Goal: Communication & Community: Answer question/provide support

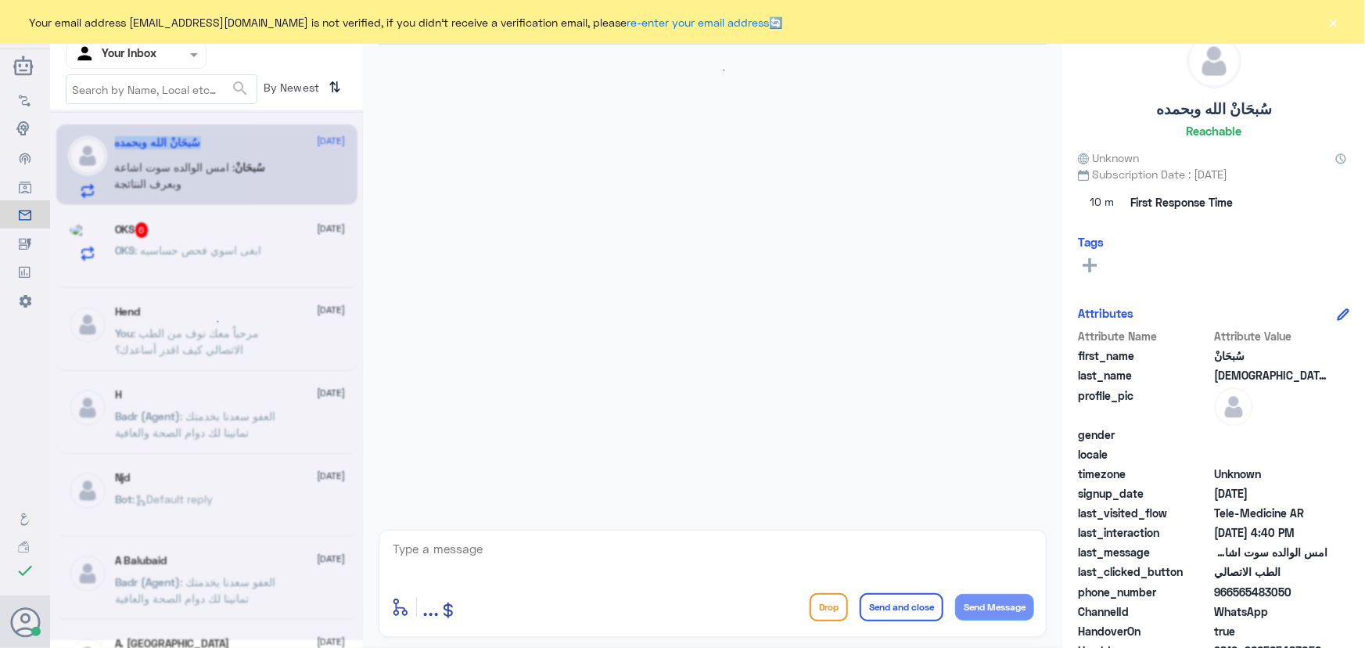
scroll to position [69, 0]
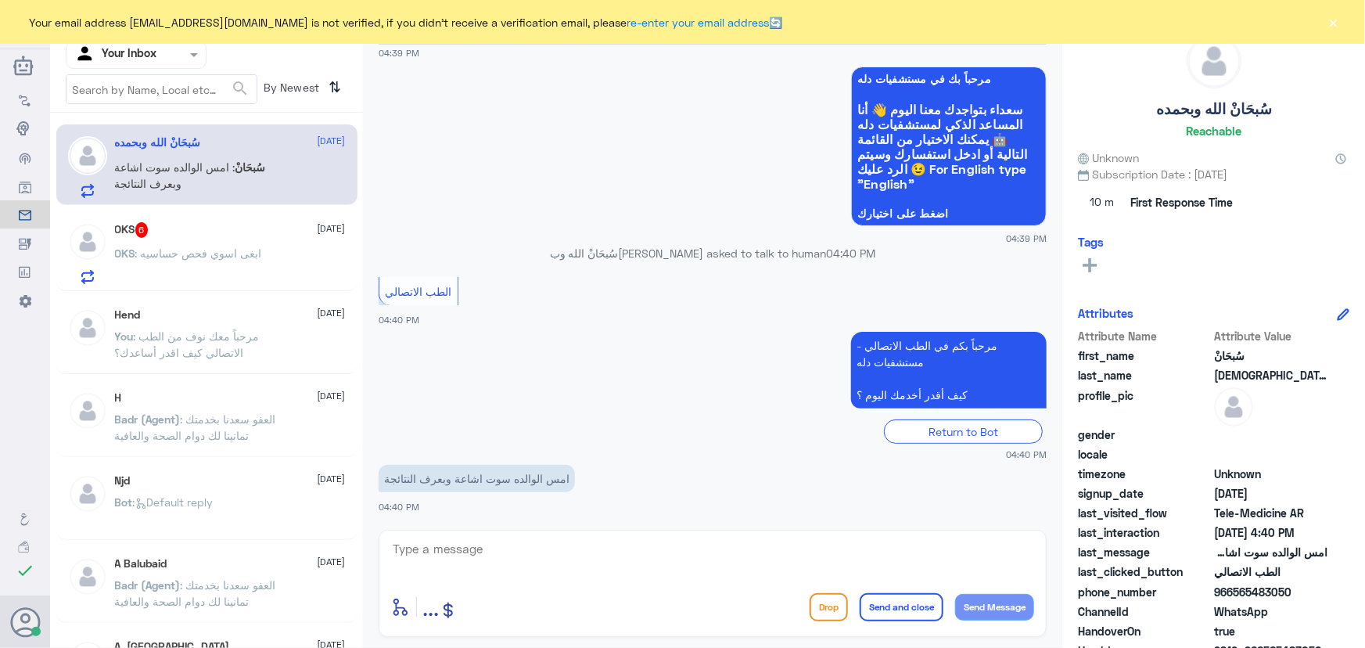
click at [245, 171] on span "سُبحَانْ" at bounding box center [250, 166] width 31 height 13
click at [245, 258] on p "OKS : ابغى اسوي فحص حساسيه" at bounding box center [188, 264] width 147 height 39
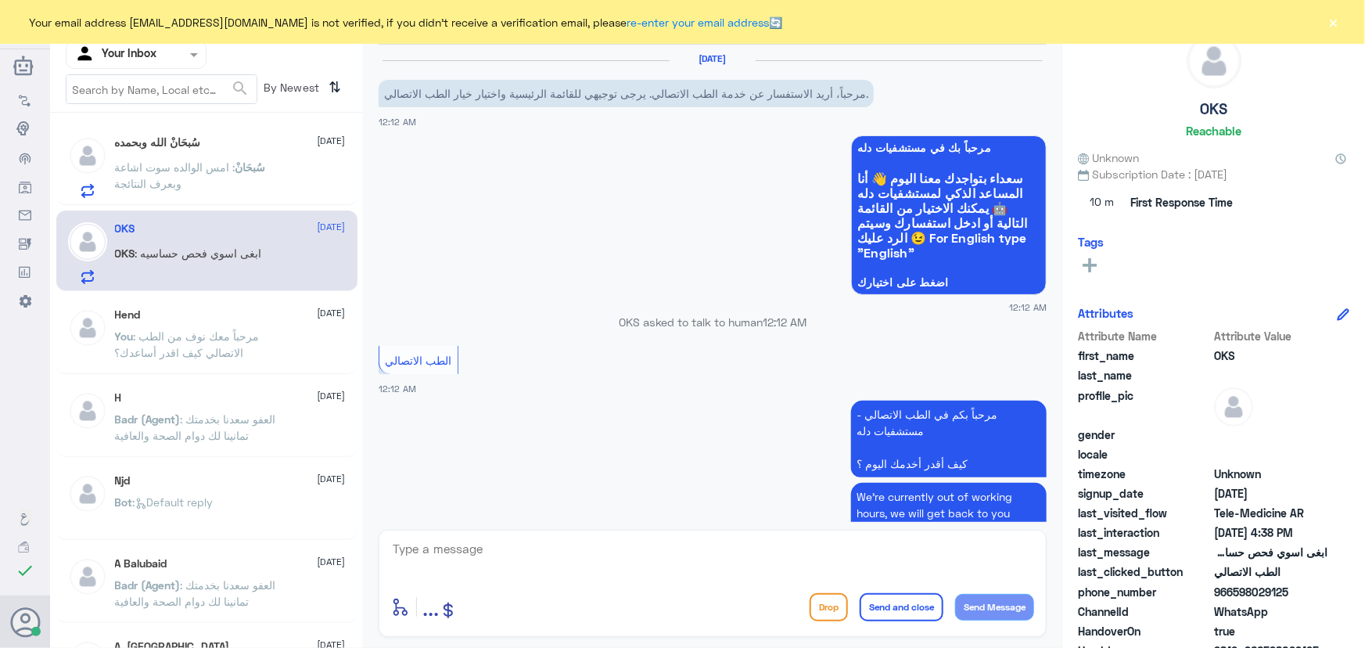
scroll to position [731, 0]
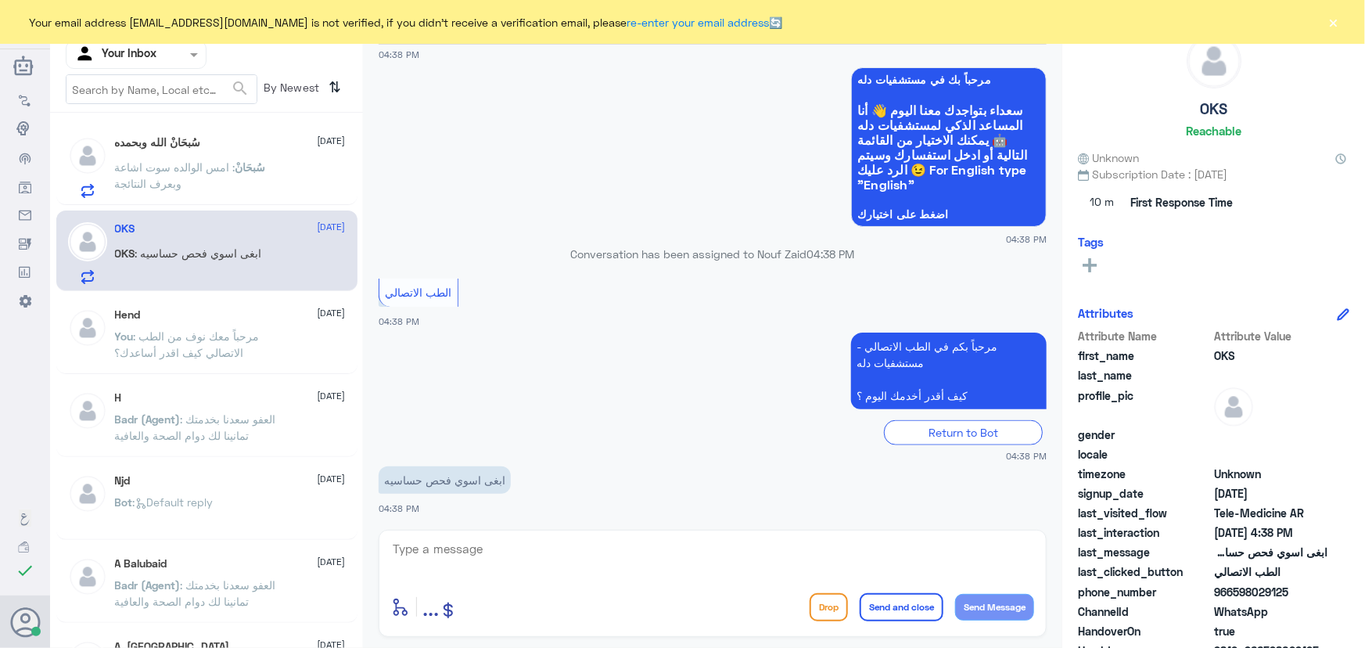
click at [498, 542] on textarea at bounding box center [712, 557] width 643 height 38
paste textarea "مرحباً معك نوف من الطب الاتصالي"
type textarea "مرحباً معك نوف من الطب الاتصالي"
click at [956, 604] on button "Send Message" at bounding box center [994, 607] width 79 height 27
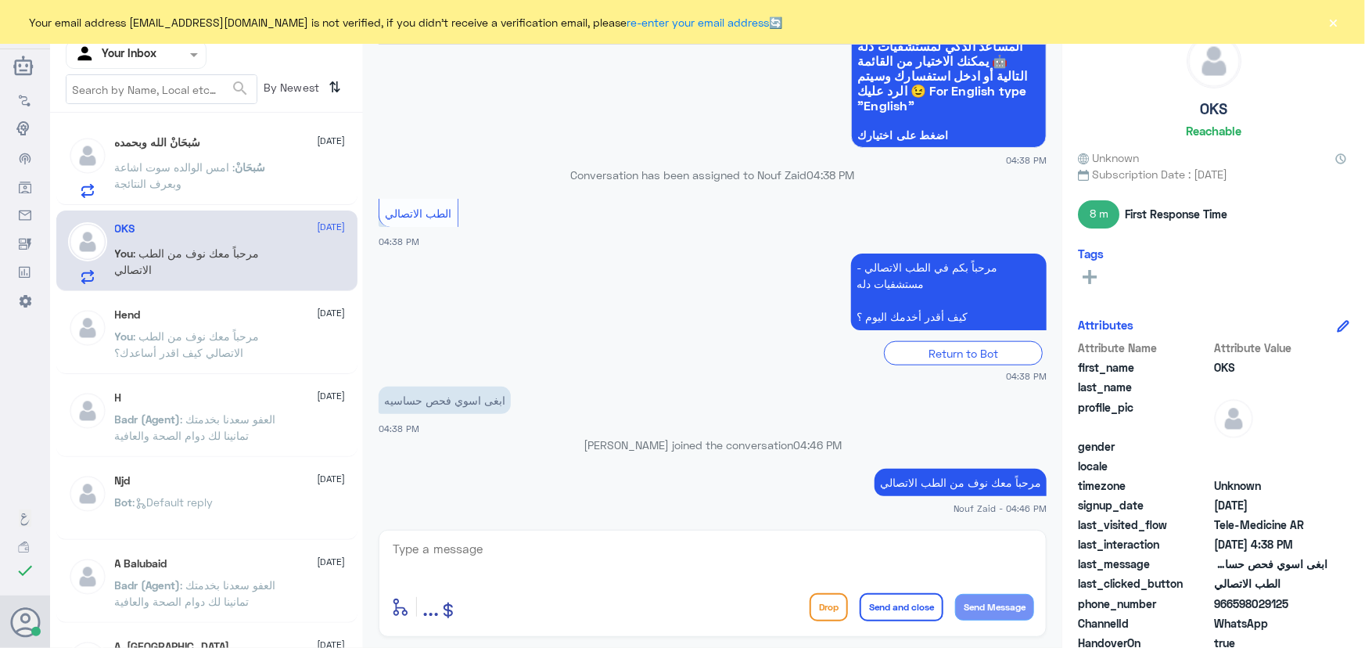
click at [1284, 592] on div "last_clicked_button الطب الاتصالي" at bounding box center [1213, 585] width 271 height 20
drag, startPoint x: 1234, startPoint y: 606, endPoint x: 1306, endPoint y: 596, distance: 72.7
click at [1306, 596] on span "966598029125" at bounding box center [1270, 603] width 113 height 16
copy span "598029125"
click at [677, 551] on textarea at bounding box center [712, 557] width 643 height 38
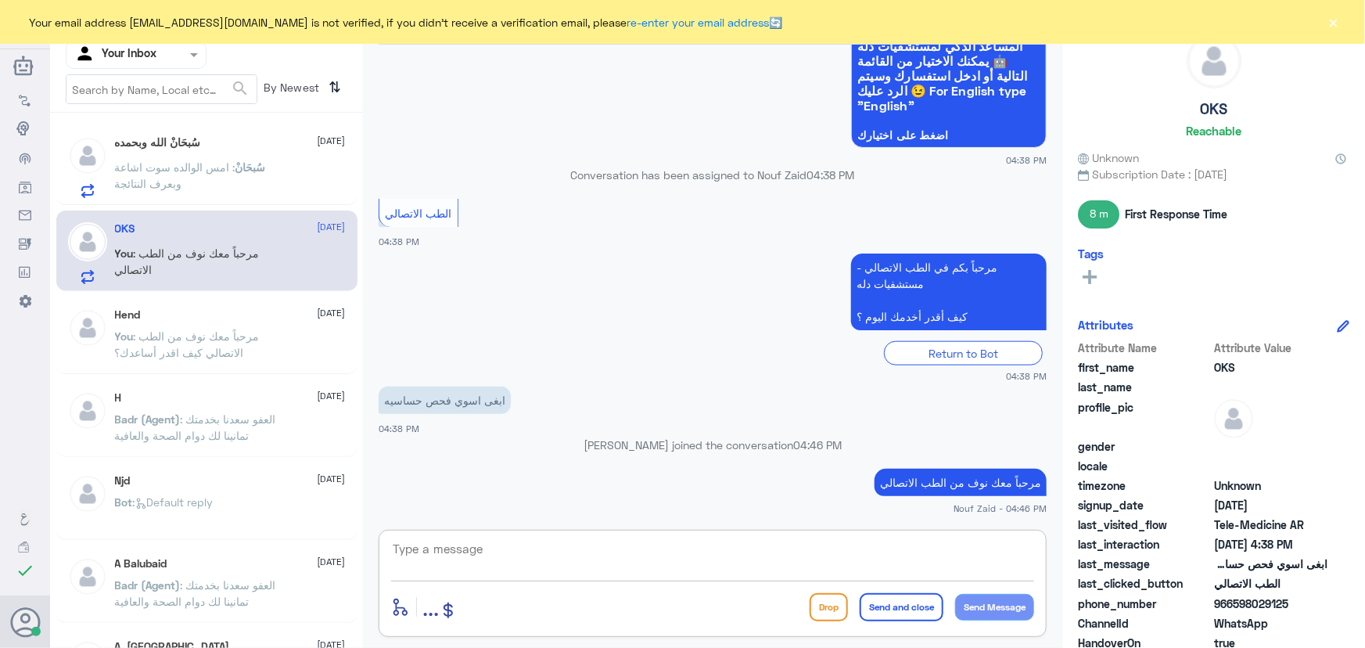
click at [725, 562] on textarea at bounding box center [712, 557] width 643 height 38
type textarea "j"
type textarea "تم التواصل من خلال الاتصال الهاتفي، سعدنا بخدمتك"
drag, startPoint x: 876, startPoint y: 603, endPoint x: 868, endPoint y: 582, distance: 22.5
click at [878, 601] on button "Send and close" at bounding box center [902, 607] width 84 height 28
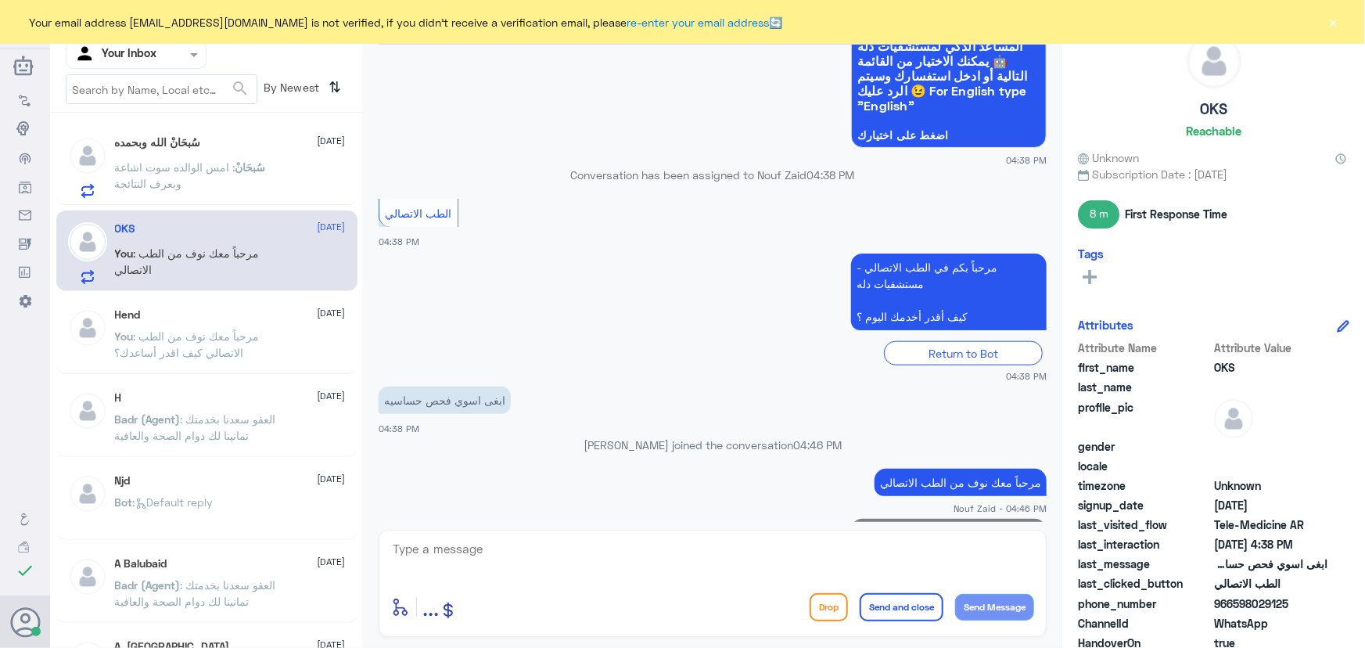
scroll to position [848, 0]
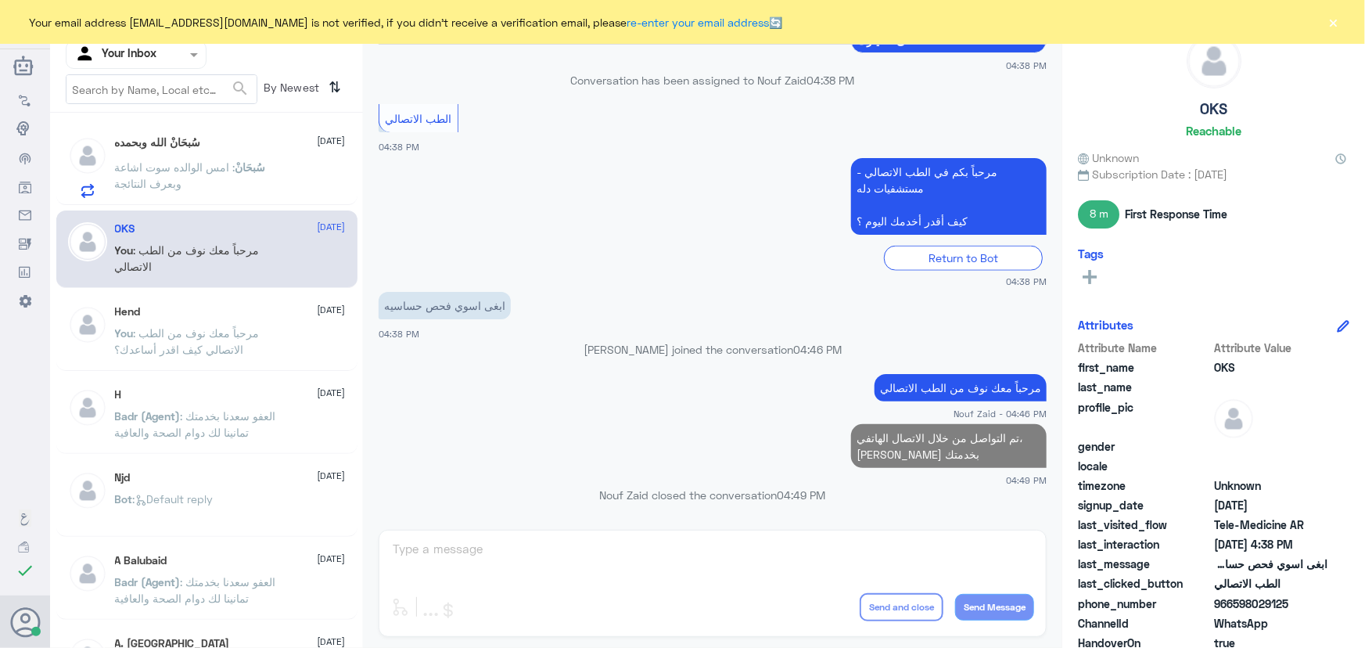
click at [165, 143] on h5 "سُبحَانْ الله وبحمده" at bounding box center [158, 142] width 86 height 13
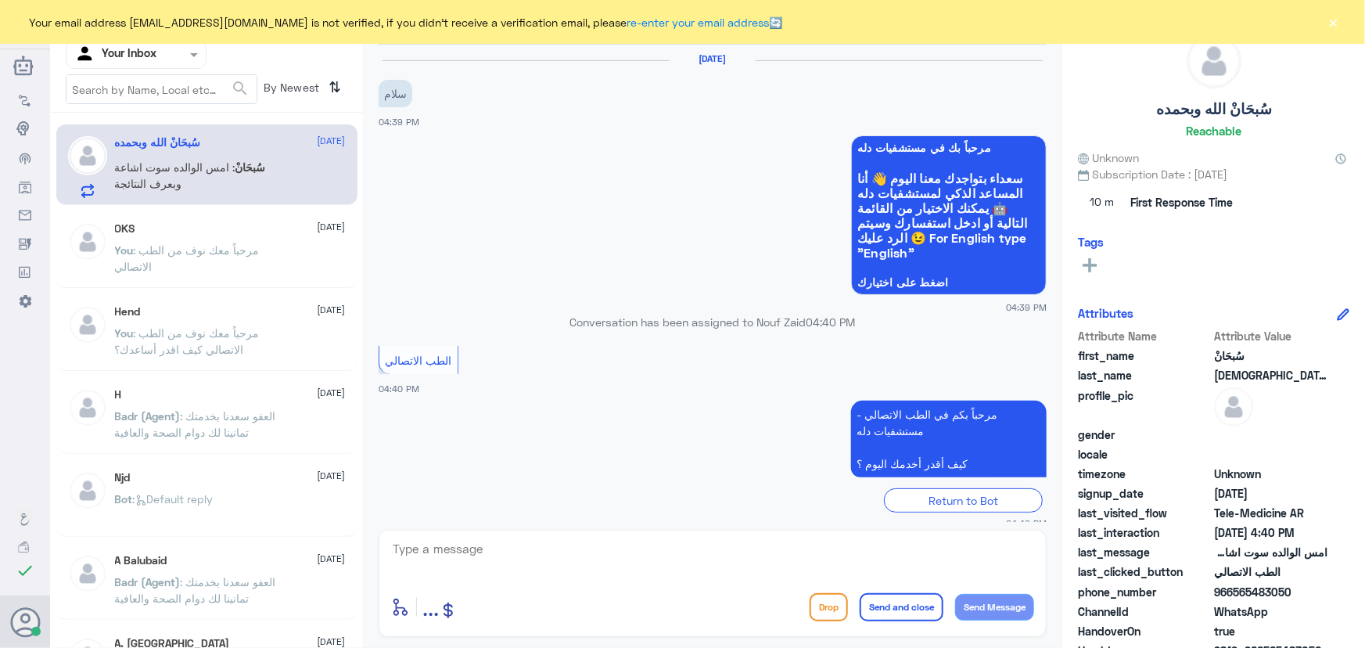
scroll to position [69, 0]
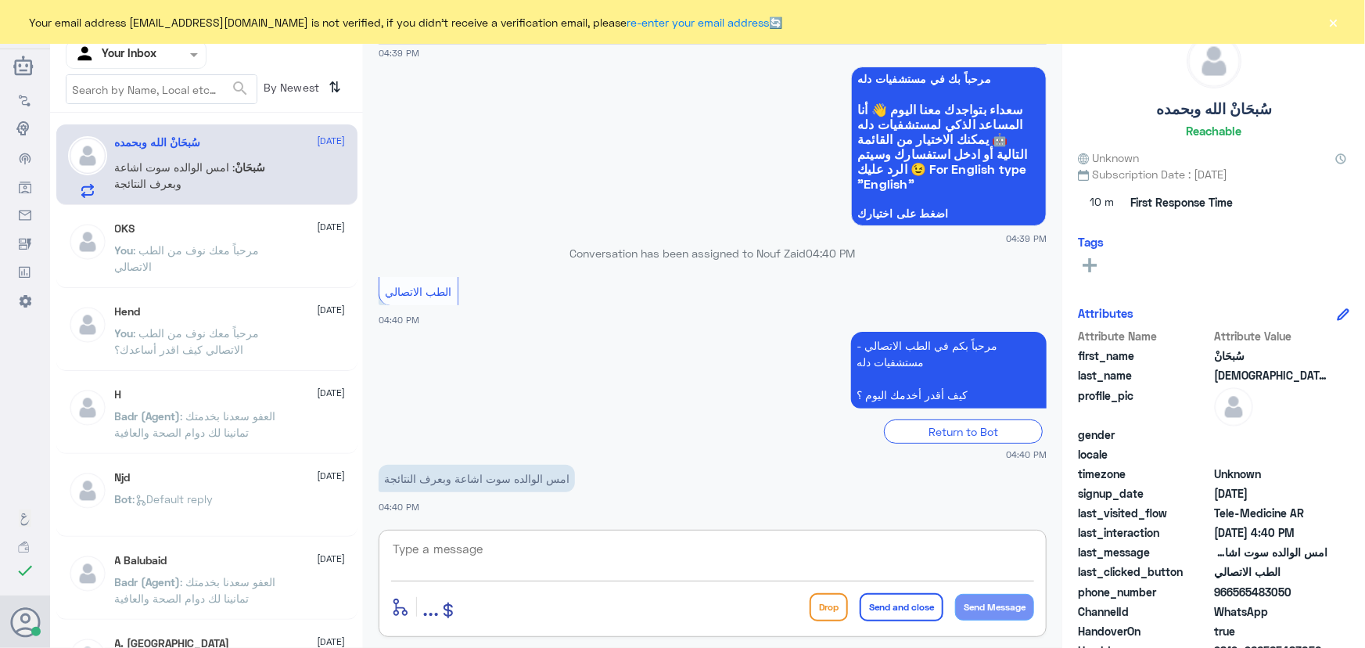
drag, startPoint x: 493, startPoint y: 540, endPoint x: 490, endPoint y: 548, distance: 8.4
click at [494, 545] on textarea at bounding box center [712, 557] width 643 height 38
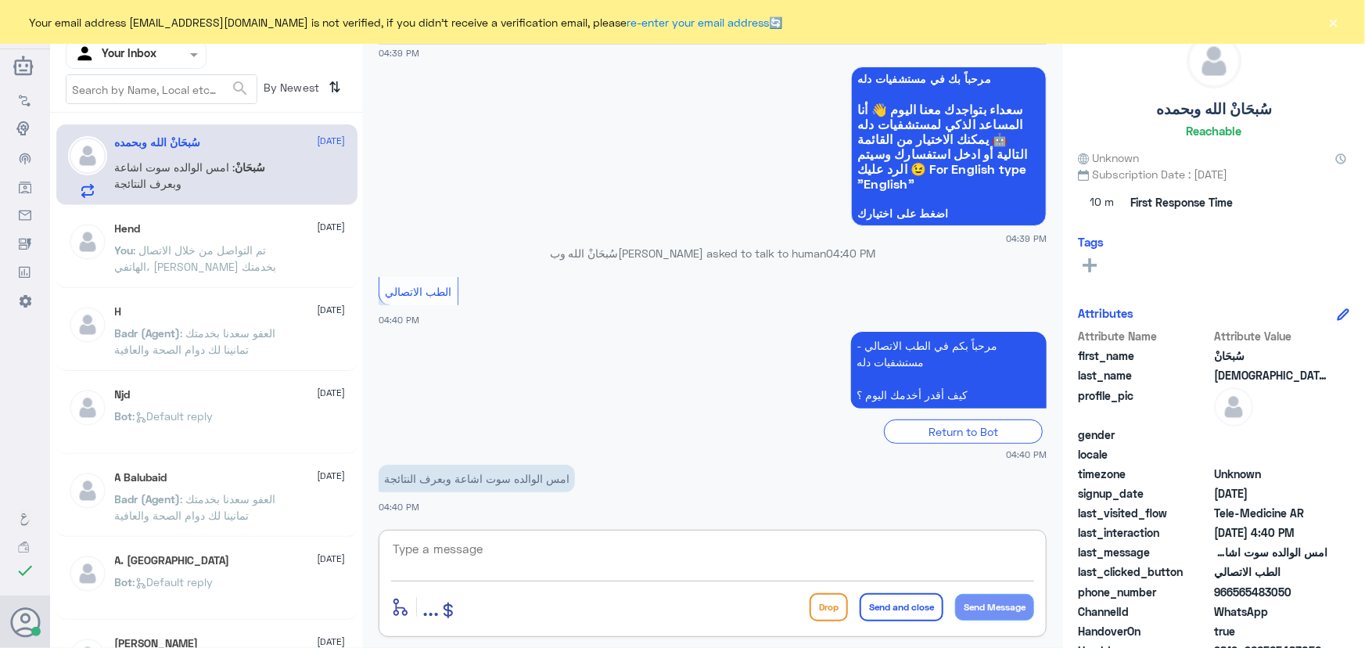
click at [596, 548] on textarea at bounding box center [712, 557] width 643 height 38
click at [408, 544] on textarea at bounding box center [712, 557] width 643 height 38
paste textarea "مرحباً معك نوف من الطب الاتصالي"
type textarea "مرحباً معك نوف من الطب الاتصالي"
click at [1013, 605] on button "Send Message" at bounding box center [994, 607] width 79 height 27
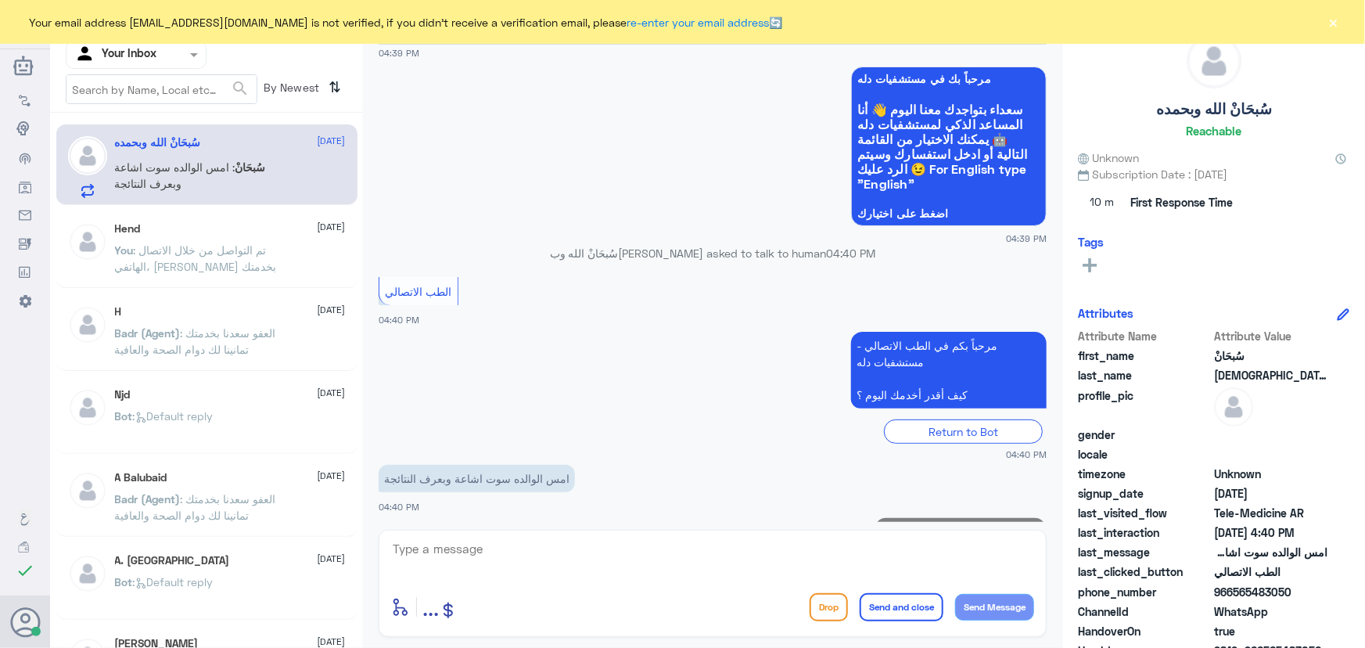
scroll to position [118, 0]
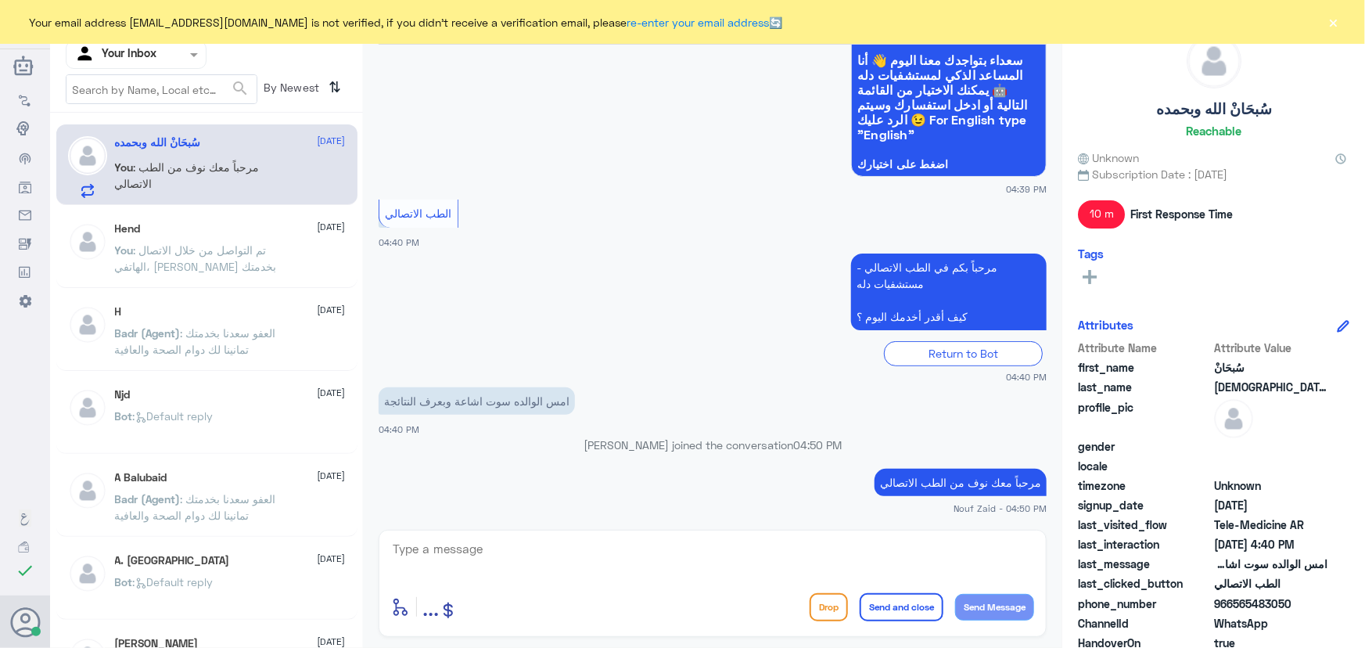
drag, startPoint x: 1234, startPoint y: 598, endPoint x: 1315, endPoint y: 607, distance: 81.9
click at [1315, 607] on span "966565483050" at bounding box center [1270, 603] width 113 height 16
copy span "565483050"
click at [552, 530] on div "enter flow name ... Drop Send and close Send Message" at bounding box center [713, 583] width 668 height 107
click at [545, 548] on textarea at bounding box center [712, 557] width 643 height 38
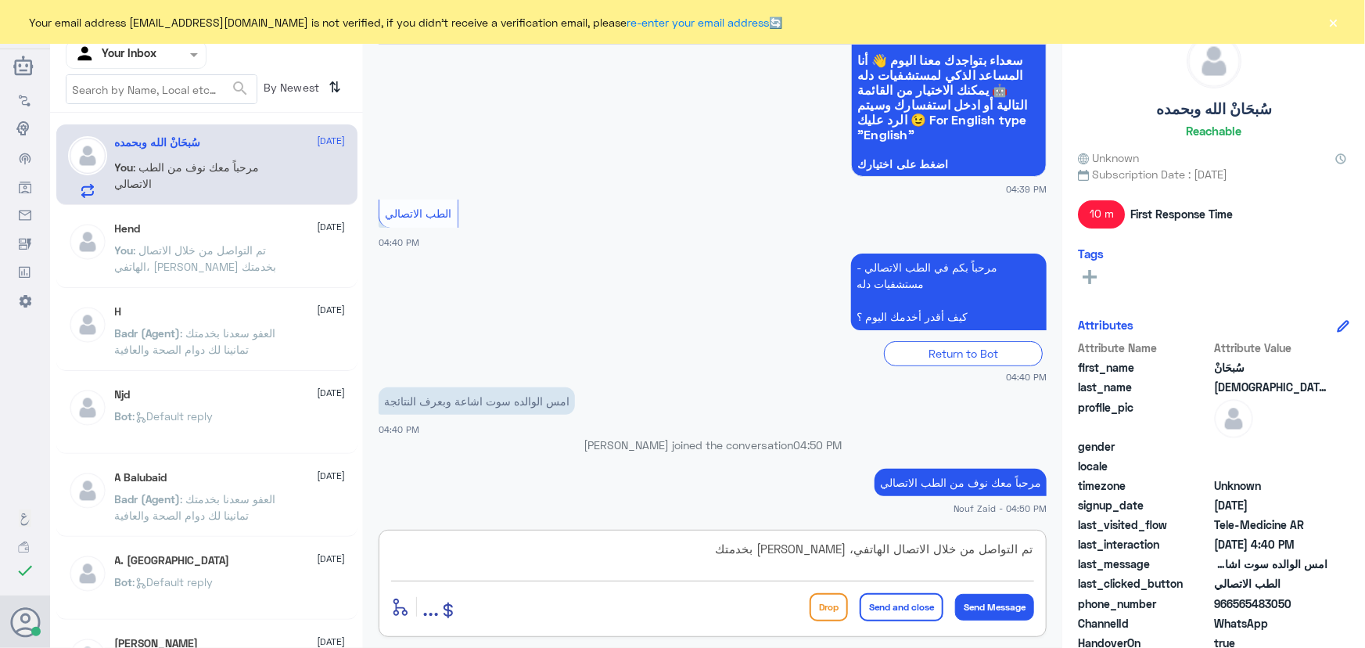
type textarea "تم التواصل من خلال الاتصال الهاتفي، سعدنا بخدمتك"
click at [919, 605] on button "Send and close" at bounding box center [902, 607] width 84 height 28
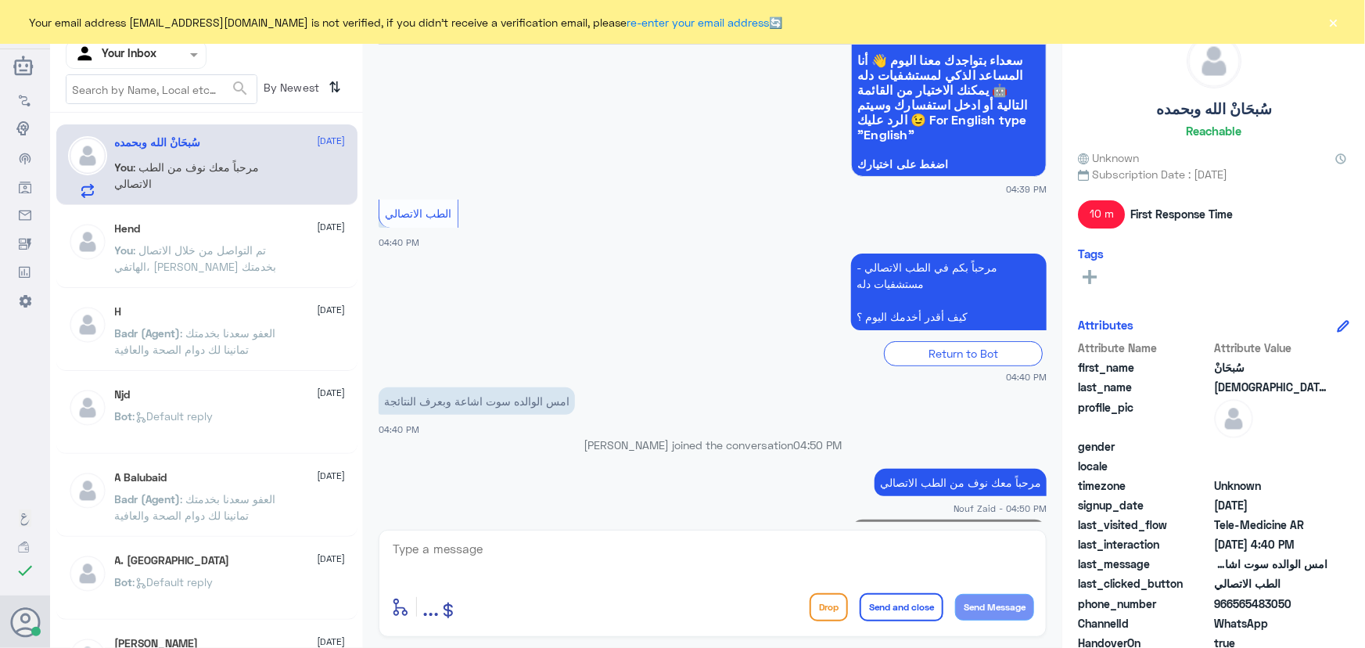
scroll to position [185, 0]
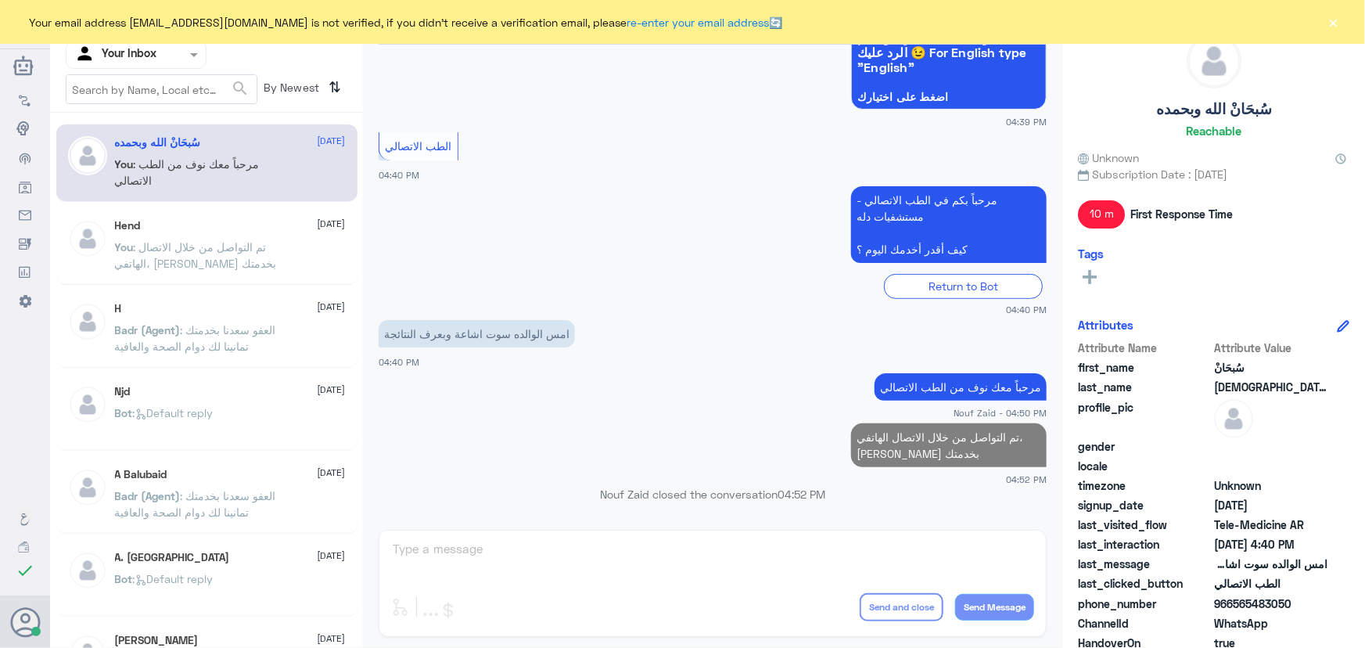
click at [117, 63] on div "Your Inbox" at bounding box center [115, 54] width 82 height 23
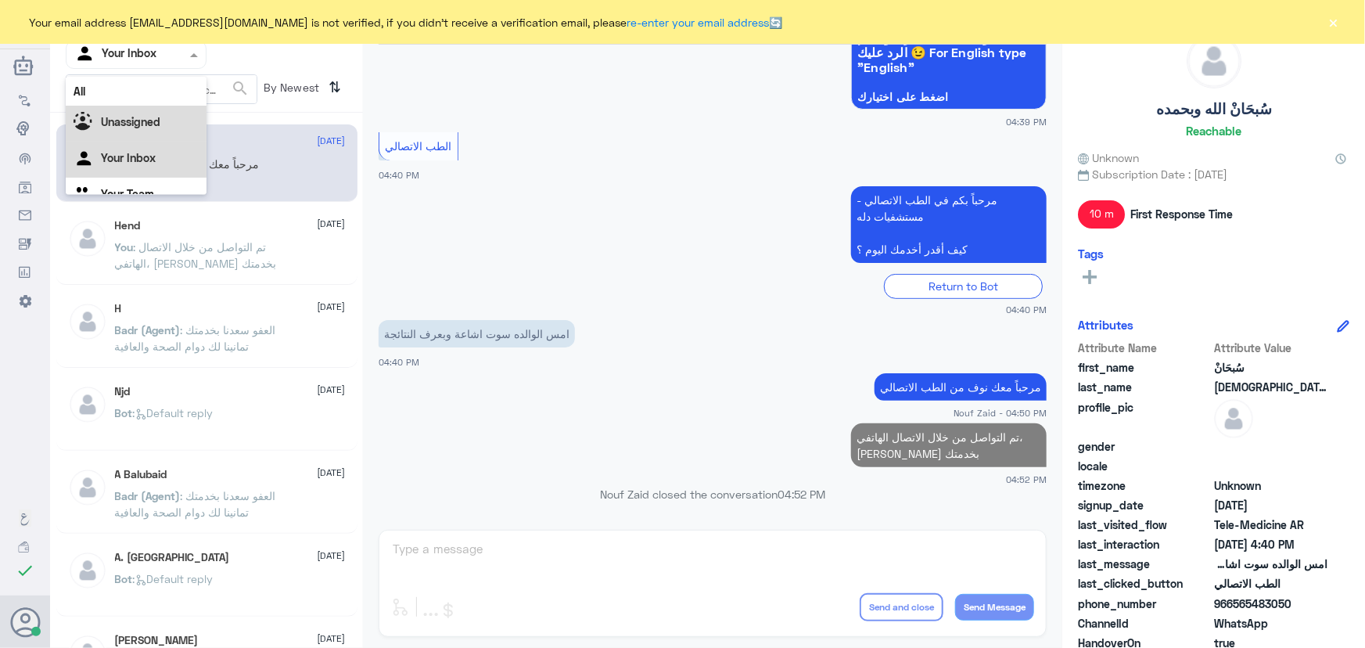
click at [130, 117] on b "Unassigned" at bounding box center [130, 121] width 59 height 13
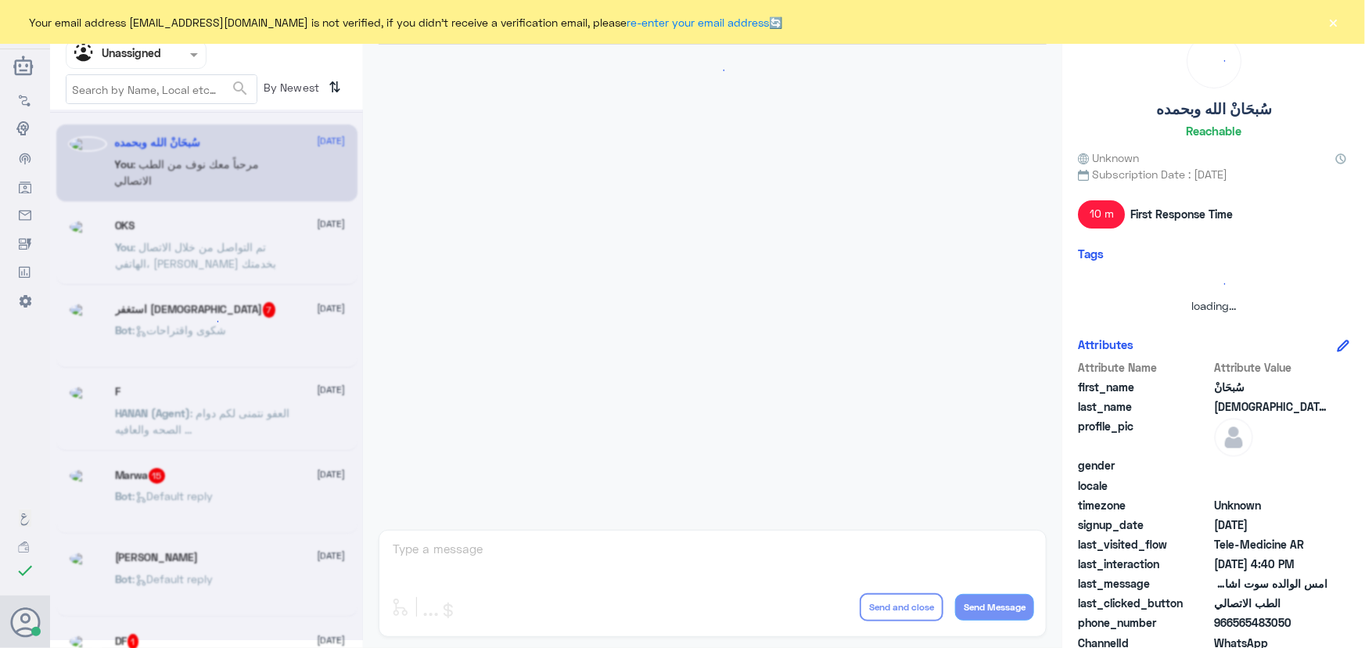
scroll to position [175, 0]
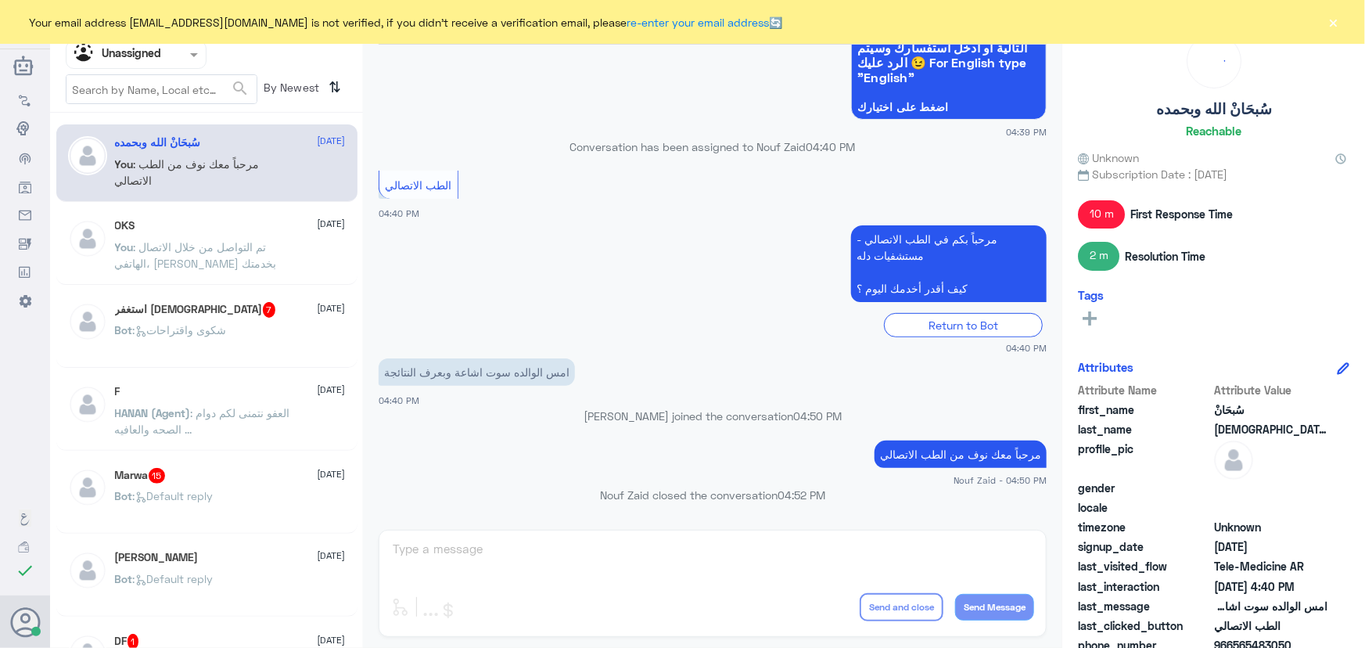
click at [232, 264] on p "You : تم التواصل من خلال الاتصال الهاتفي، سعدنا بخدمتك" at bounding box center [203, 258] width 176 height 39
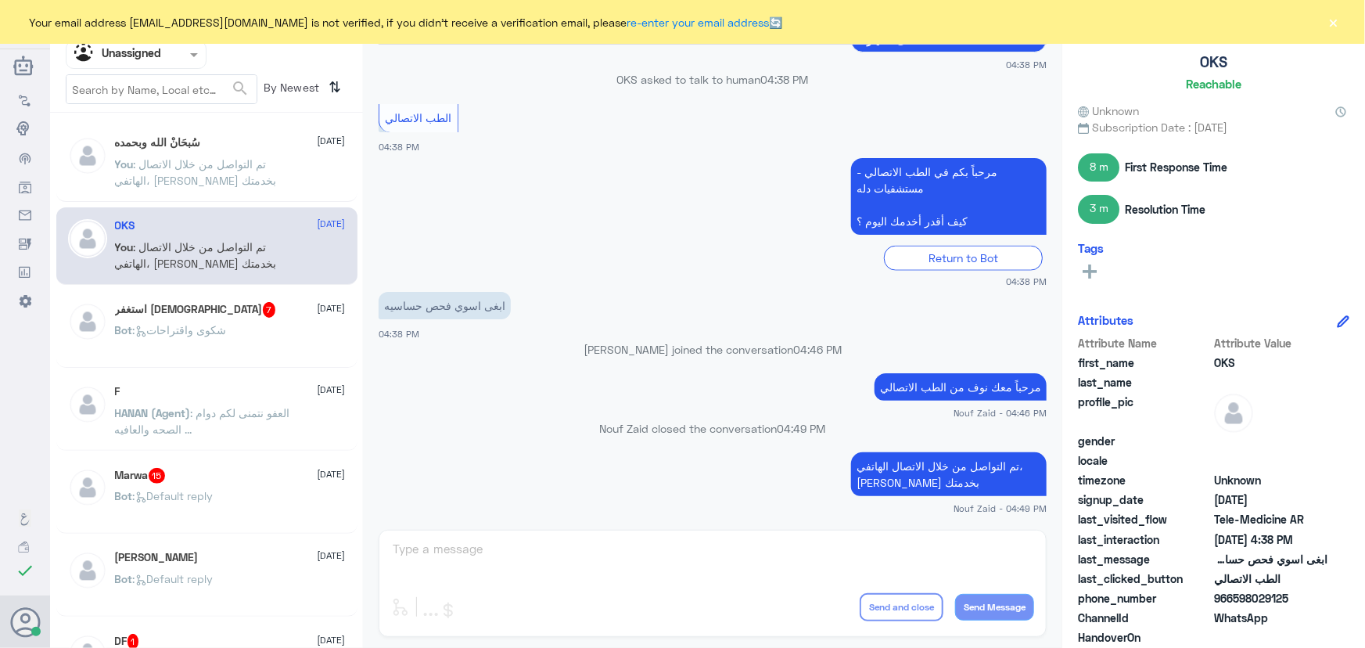
scroll to position [70, 0]
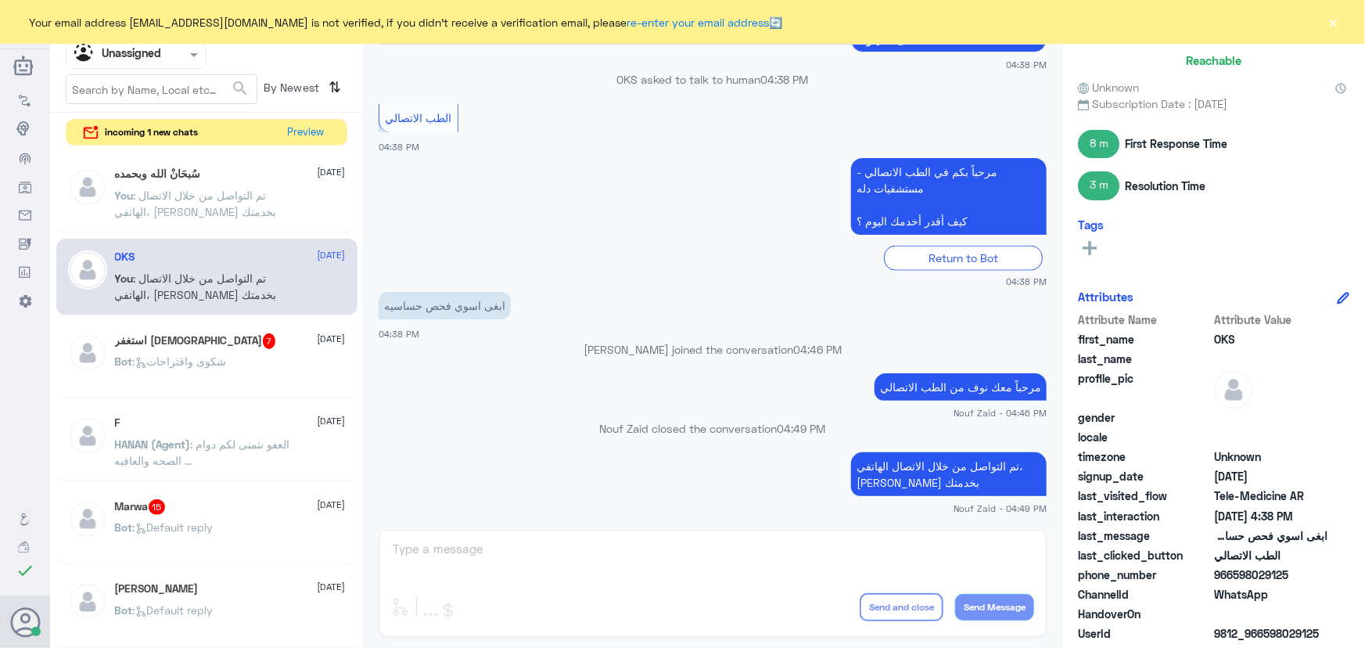
drag, startPoint x: 1261, startPoint y: 634, endPoint x: 1331, endPoint y: 628, distance: 69.8
click at [1331, 628] on div "UserId 9812_966598029125" at bounding box center [1213, 635] width 271 height 20
copy span "598029125"
click at [146, 53] on input "text" at bounding box center [117, 54] width 86 height 18
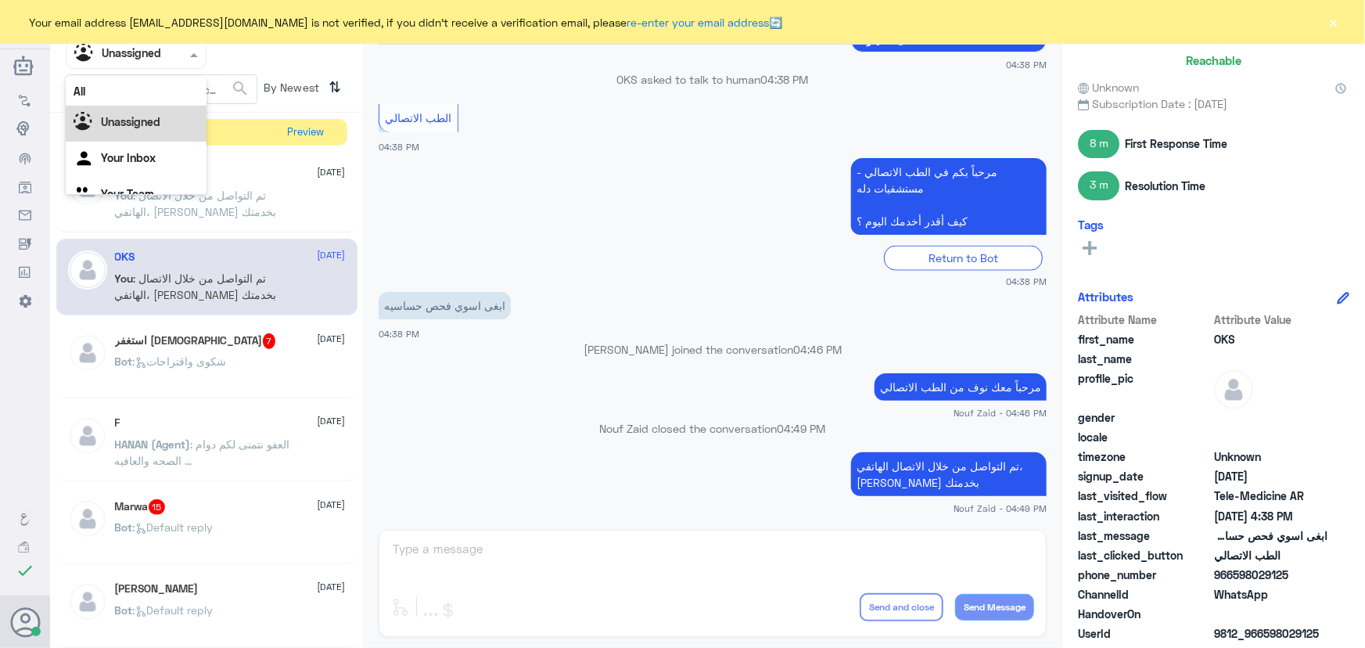
scroll to position [20, 0]
click at [118, 141] on Inbox "Your Inbox" at bounding box center [128, 137] width 55 height 13
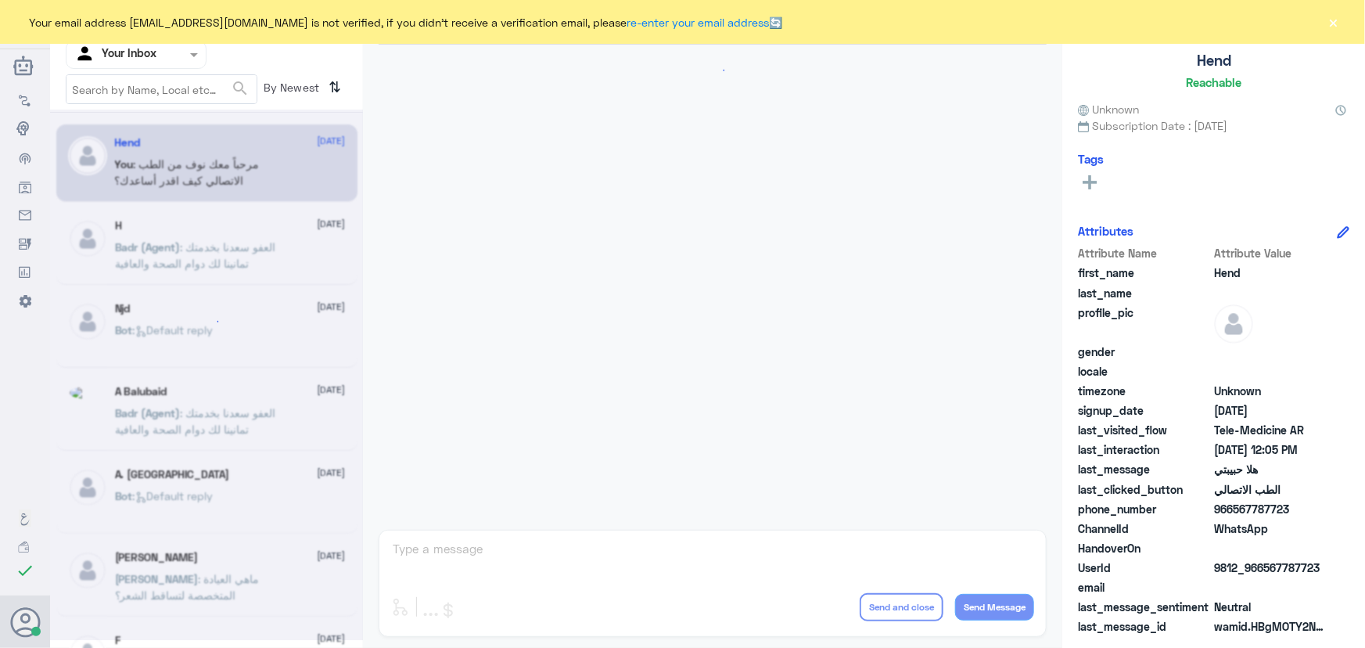
scroll to position [711, 0]
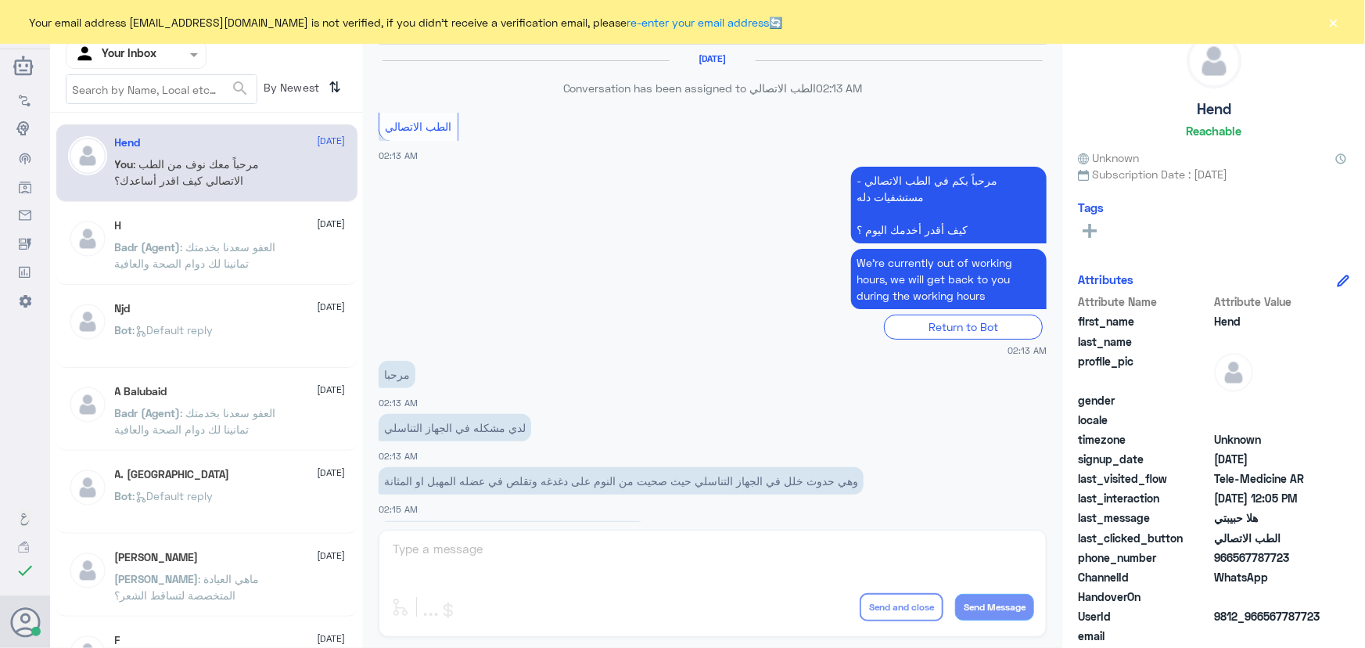
scroll to position [711, 0]
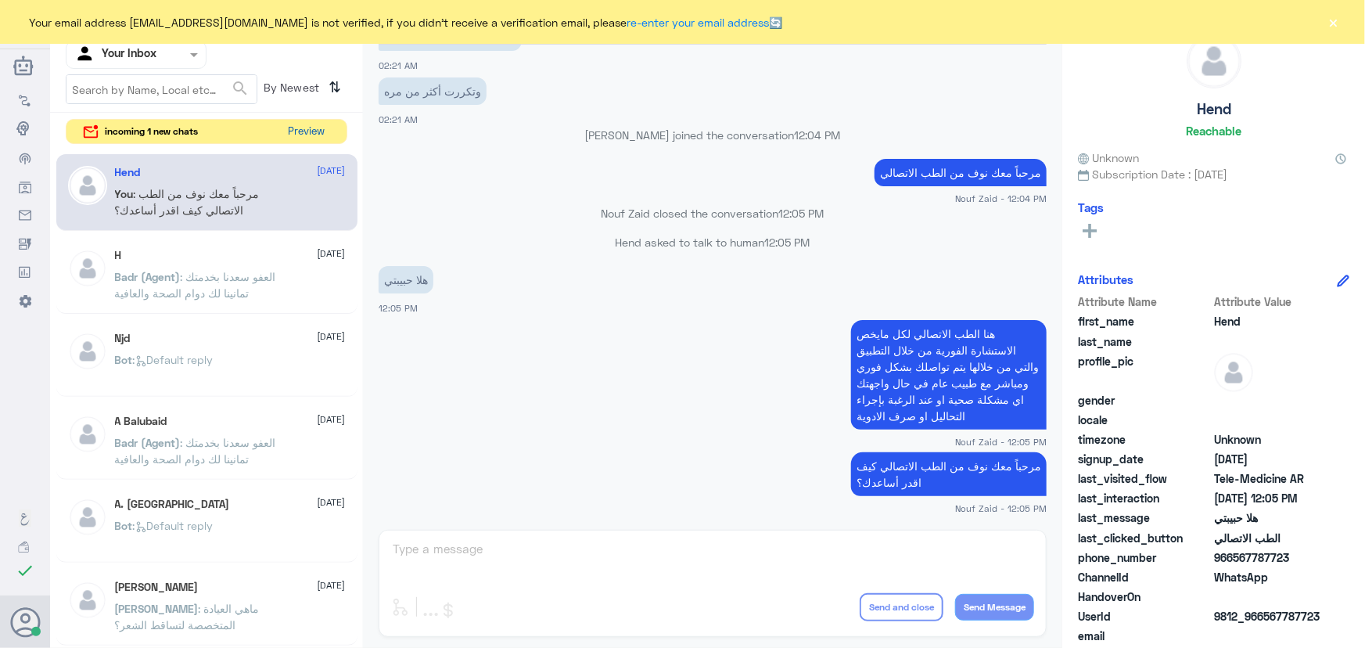
click at [298, 132] on button "Preview" at bounding box center [306, 132] width 48 height 24
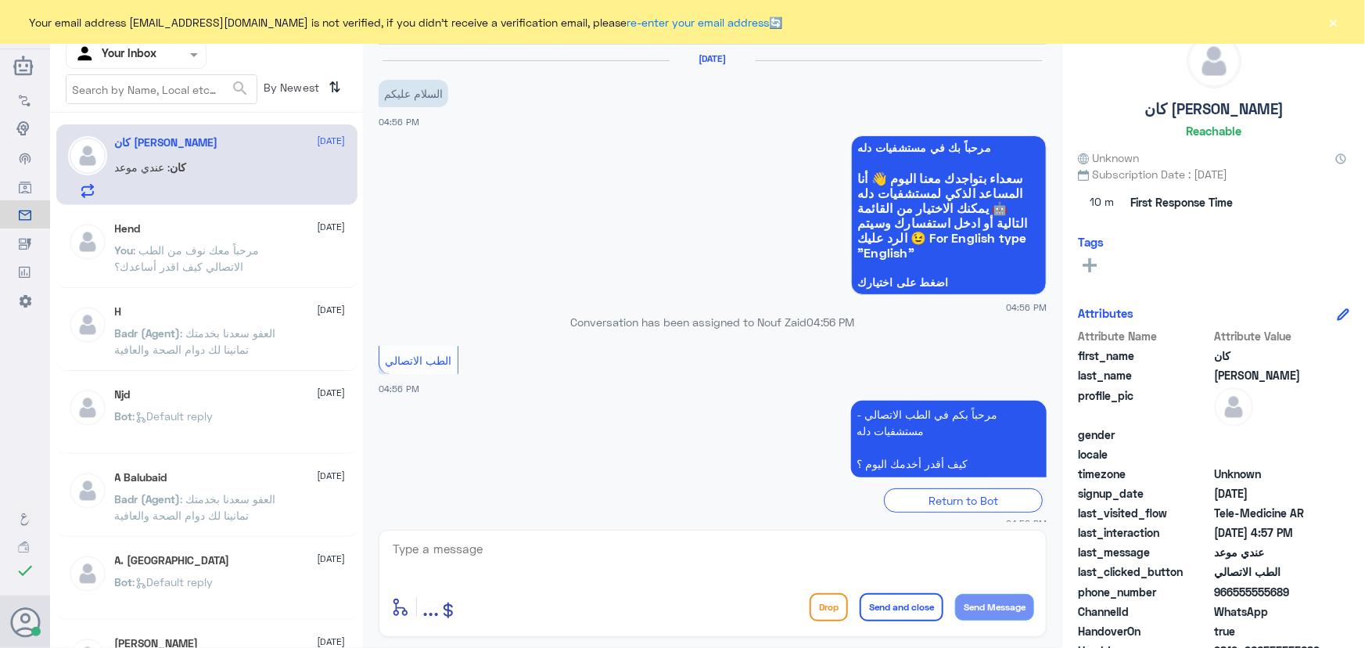
scroll to position [69, 0]
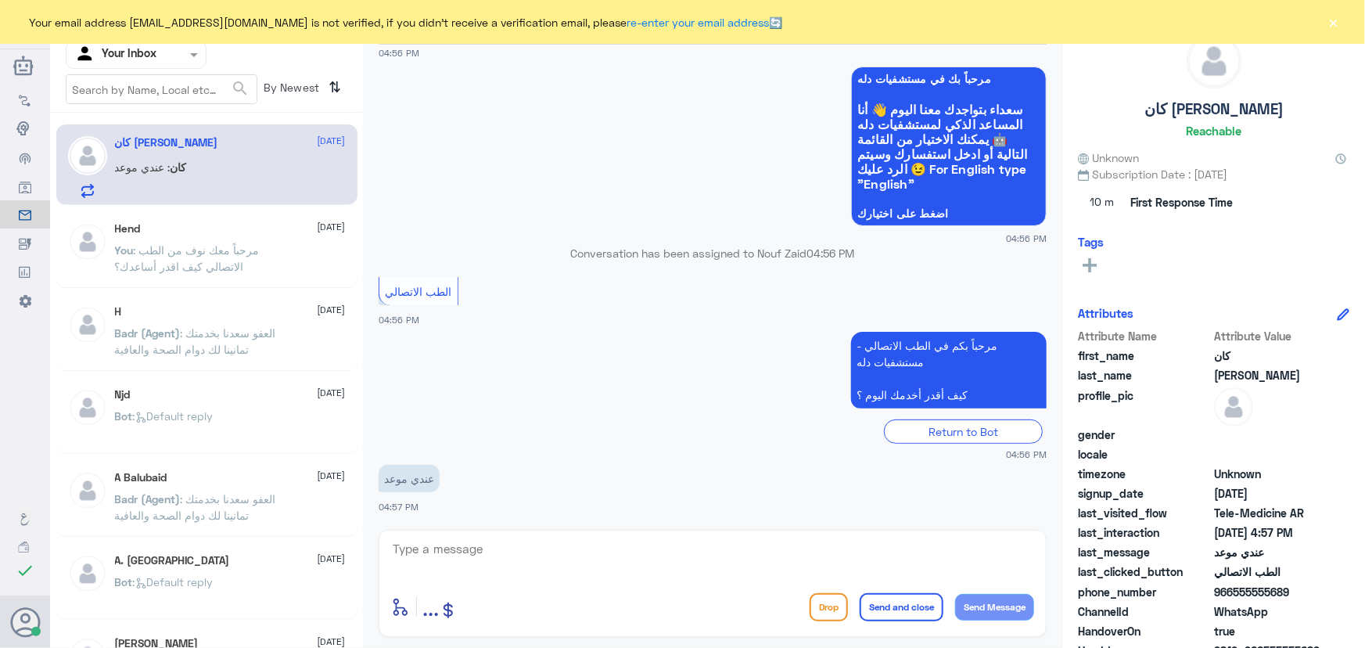
click at [541, 565] on textarea at bounding box center [712, 557] width 643 height 38
paste textarea "مرحباً معك نوف من الطب الاتصالي"
type textarea "مرحباً معك نوف من الطب الاتصالي"
click at [976, 610] on button "Send Message" at bounding box center [994, 607] width 79 height 27
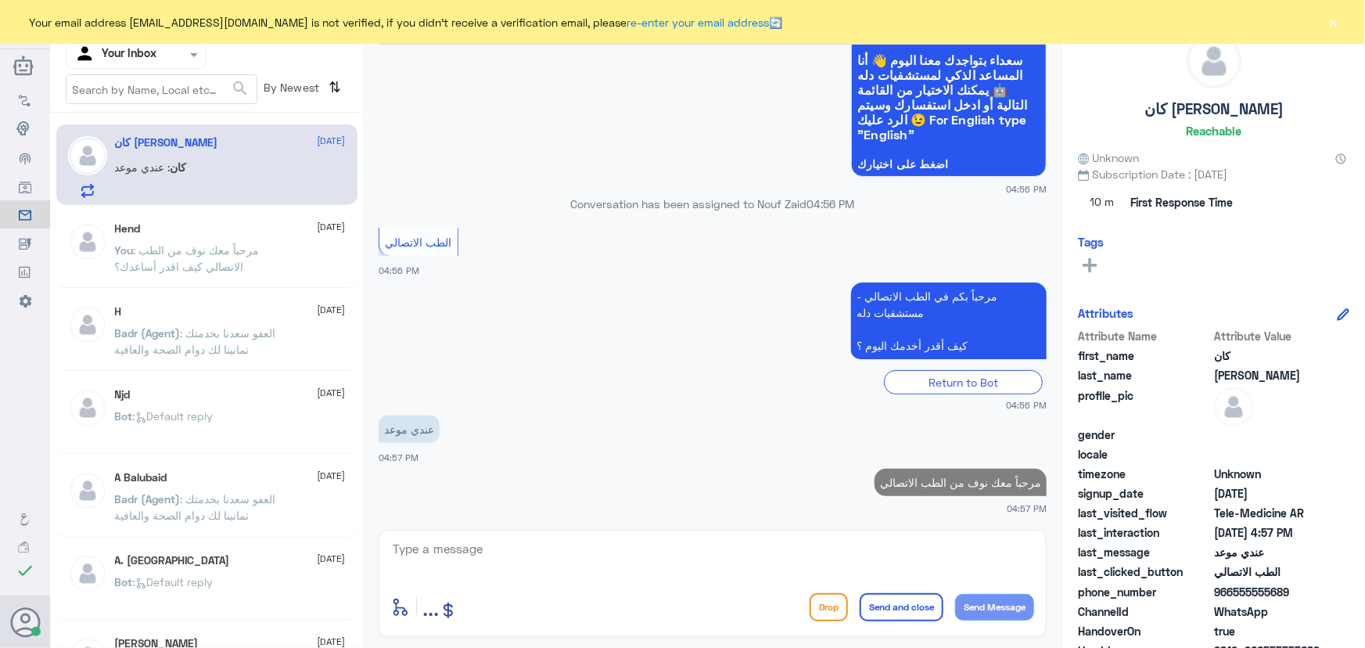
click at [876, 549] on textarea at bounding box center [712, 557] width 643 height 38
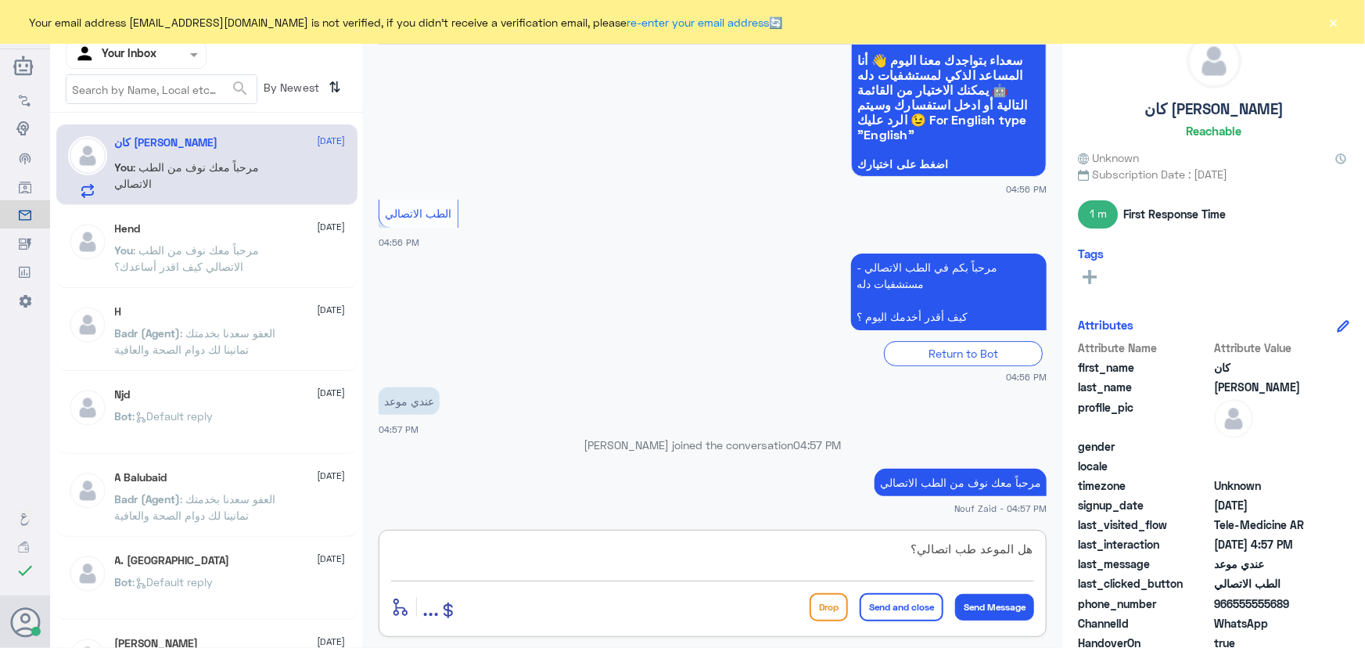
type textarea "هل الموعد طب اتصالي؟"
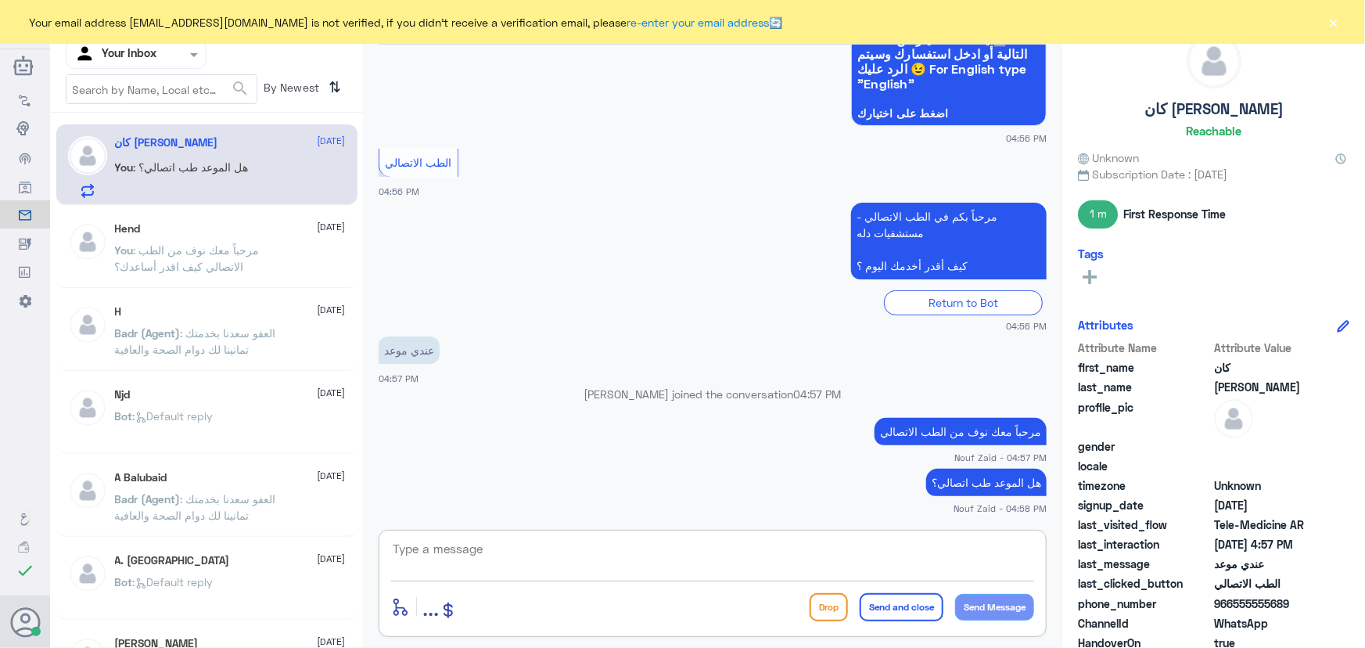
click at [853, 571] on textarea at bounding box center [712, 557] width 643 height 38
click at [828, 558] on textarea at bounding box center [712, 557] width 643 height 38
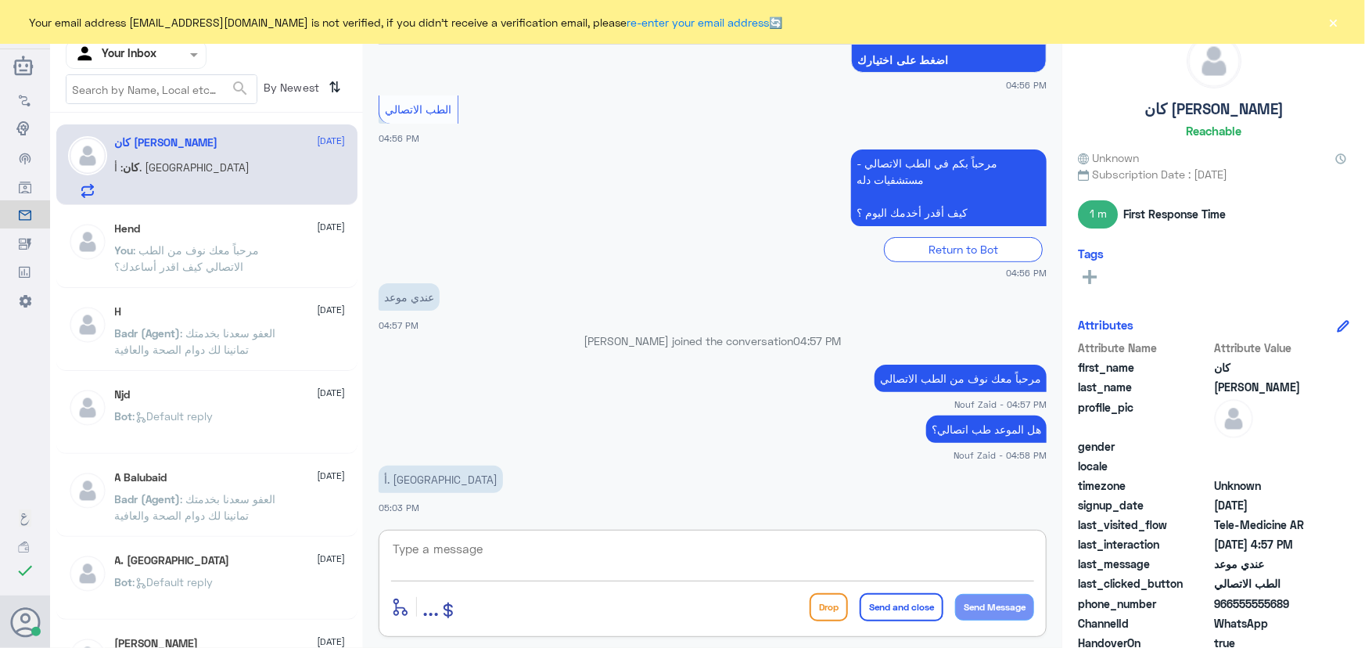
click at [477, 563] on textarea at bounding box center [712, 557] width 643 height 38
click at [473, 555] on textarea at bounding box center [712, 557] width 643 height 38
click at [525, 549] on textarea at bounding box center [712, 557] width 643 height 38
type textarea "تفضل"
